Goal: Task Accomplishment & Management: Use online tool/utility

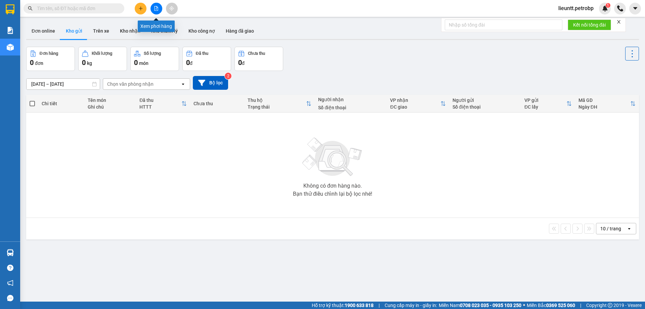
click at [154, 10] on icon "file-add" at bounding box center [156, 8] width 4 height 5
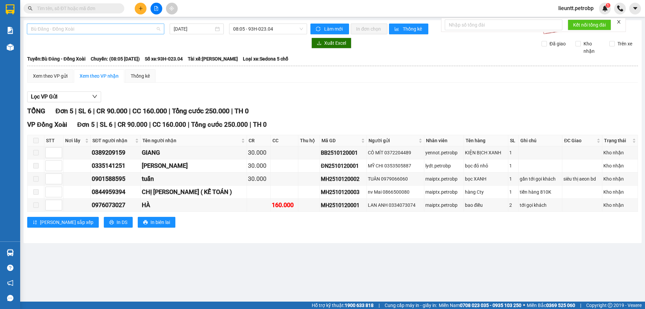
click at [119, 30] on span "Bù Đăng - Đồng Xoài" at bounding box center [95, 29] width 129 height 10
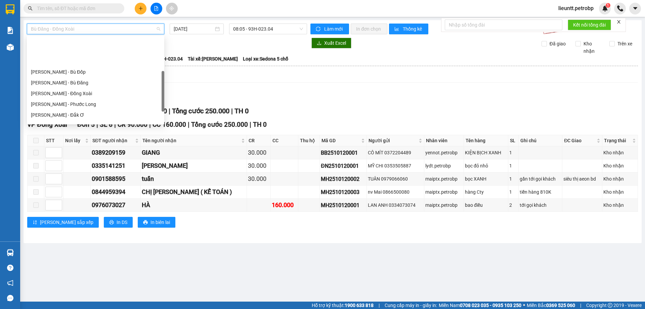
scroll to position [101, 0]
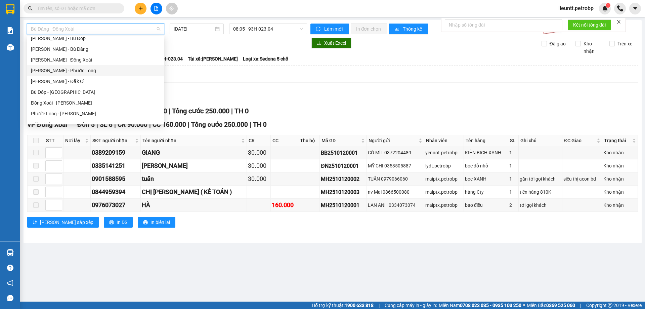
click at [78, 74] on div "Hồ Chí Minh - Phước Long" at bounding box center [95, 70] width 129 height 7
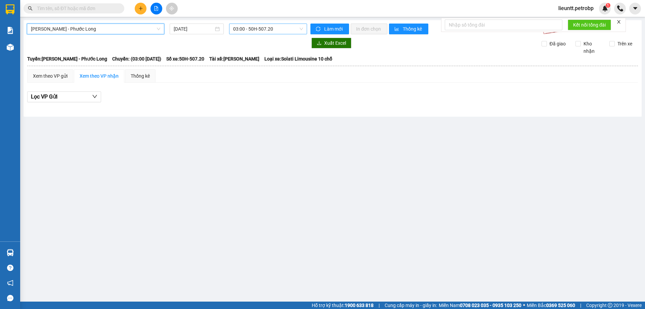
click at [240, 29] on span "03:00 - 50H-507.20" at bounding box center [268, 29] width 70 height 10
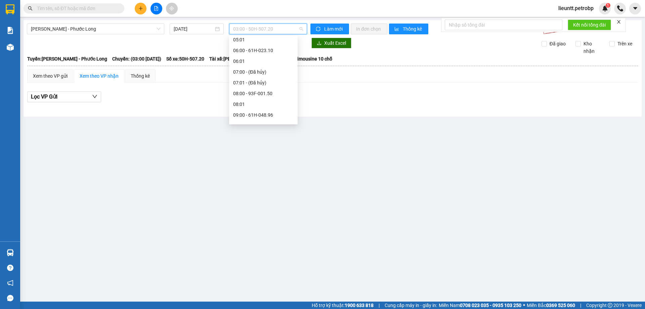
scroll to position [101, 0]
click at [254, 83] on div "09:00 - 61H-048.96" at bounding box center [263, 81] width 60 height 7
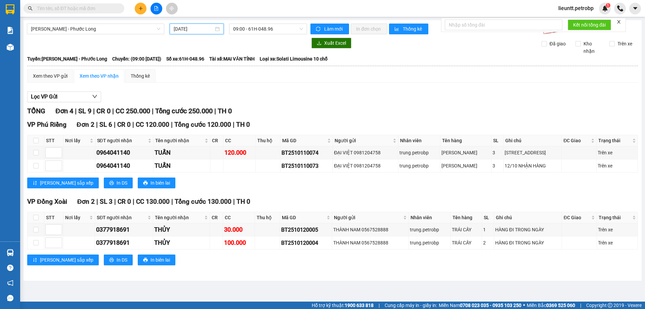
click at [180, 27] on input "12/10/2025" at bounding box center [194, 28] width 40 height 7
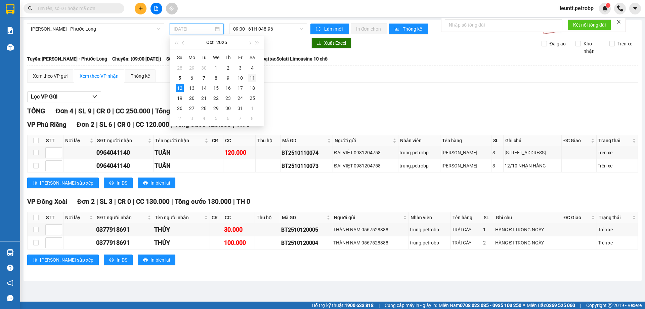
click at [251, 77] on div "11" at bounding box center [252, 78] width 8 height 8
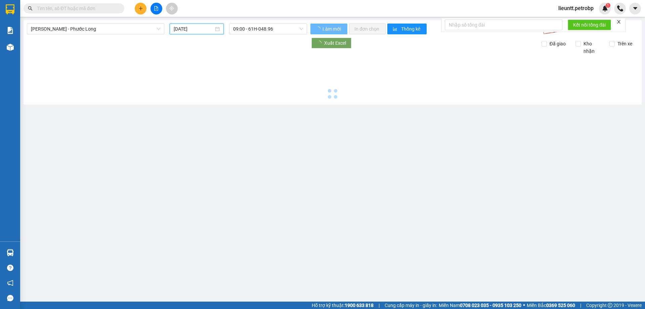
type input "11/10/2025"
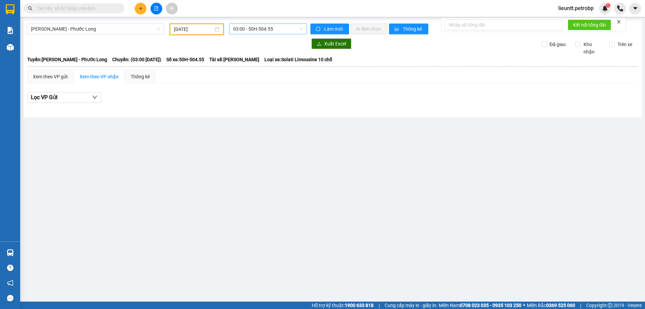
click at [241, 29] on span "03:00 - 50H-504.55" at bounding box center [268, 29] width 70 height 10
click at [249, 103] on div "09:00 - 50H-503.23" at bounding box center [259, 103] width 52 height 7
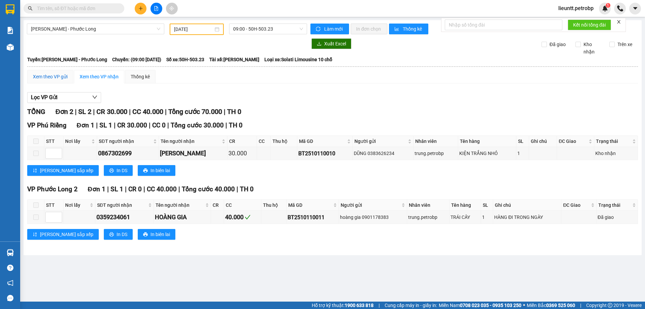
click at [53, 78] on div "Xem theo VP gửi" at bounding box center [50, 76] width 35 height 7
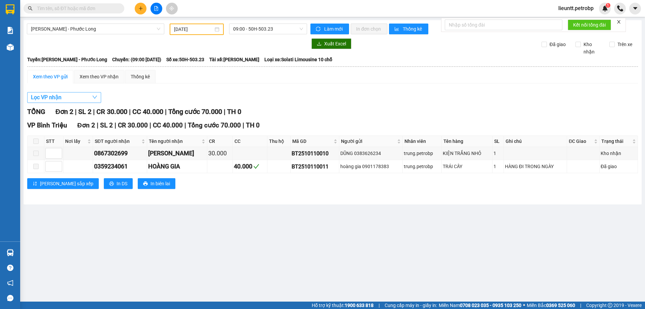
click at [52, 96] on span "Lọc VP nhận" at bounding box center [46, 97] width 31 height 8
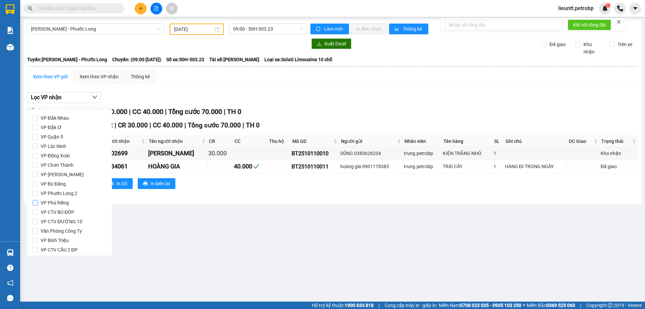
click at [36, 204] on input "VP Phú Riềng" at bounding box center [35, 202] width 5 height 5
checkbox input "true"
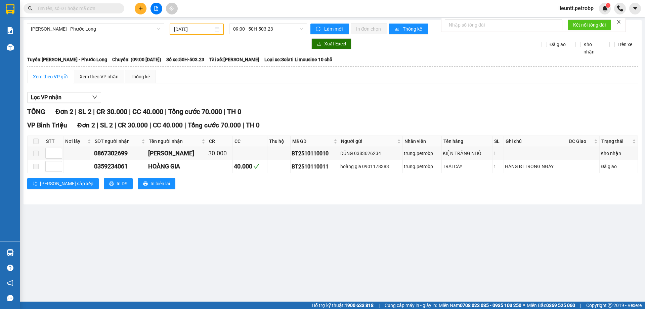
click at [135, 229] on main "Hồ Chí Minh - Phước Long 11/10/2025 09:00 - 50H-503.23 Làm mới In đơn chọn Thố…" at bounding box center [322, 150] width 645 height 301
click at [63, 98] on button "Lọc VP nhận" at bounding box center [64, 97] width 74 height 11
click at [328, 31] on span "Làm mới" at bounding box center [333, 28] width 19 height 7
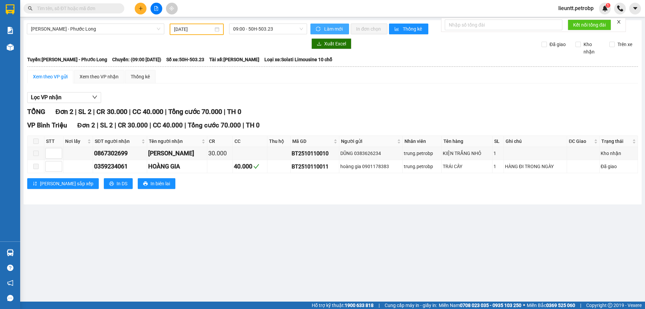
click at [328, 31] on span "Làm mới" at bounding box center [333, 28] width 19 height 7
click at [97, 82] on div "Xem theo VP nhận" at bounding box center [99, 76] width 50 height 13
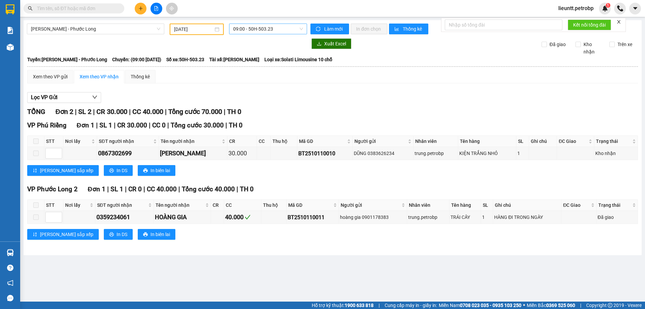
click at [255, 28] on span "09:00 - 50H-503.23" at bounding box center [268, 29] width 70 height 10
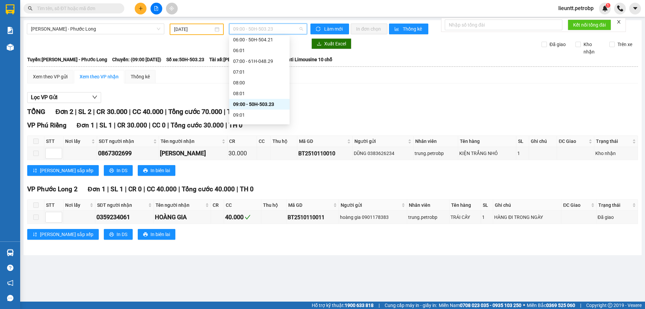
scroll to position [111, 0]
click at [257, 93] on div "09:05 - 50H-363.26" at bounding box center [259, 91] width 52 height 7
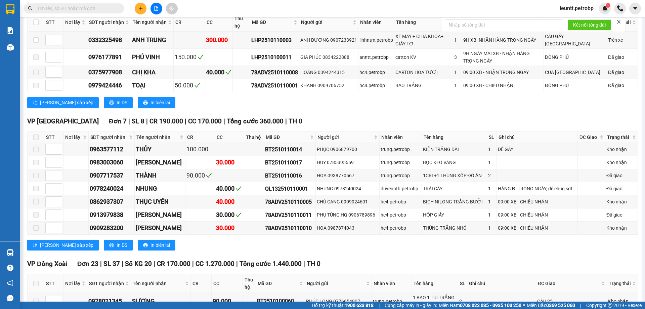
scroll to position [22, 0]
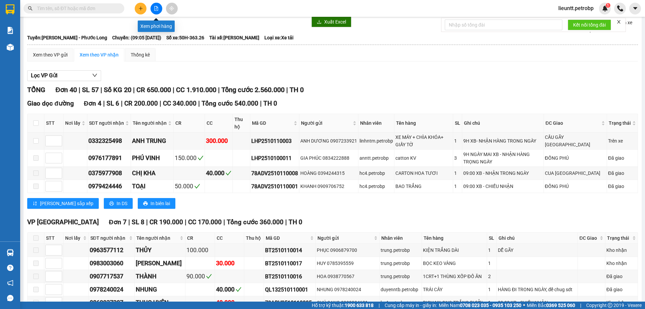
click at [156, 10] on icon "file-add" at bounding box center [156, 8] width 4 height 5
